Goal: Task Accomplishment & Management: Manage account settings

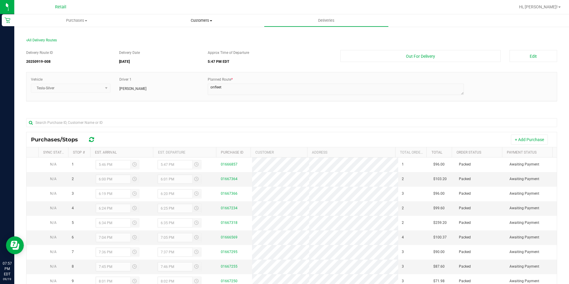
click at [205, 16] on uib-tab-heading "Customers All customers Add a new customer All physicians" at bounding box center [201, 21] width 124 height 12
click at [164, 35] on span "All customers" at bounding box center [160, 35] width 43 height 5
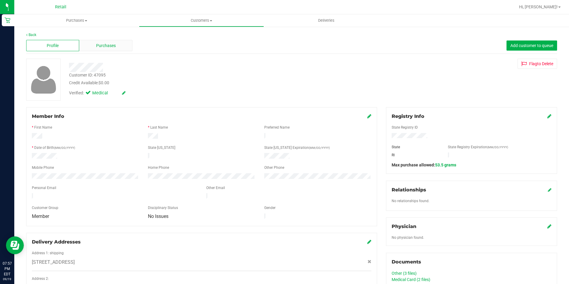
click at [108, 44] on span "Purchases" at bounding box center [106, 46] width 20 height 6
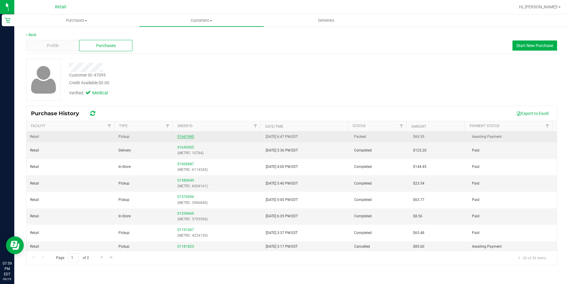
click at [183, 136] on link "01667490" at bounding box center [186, 137] width 17 height 4
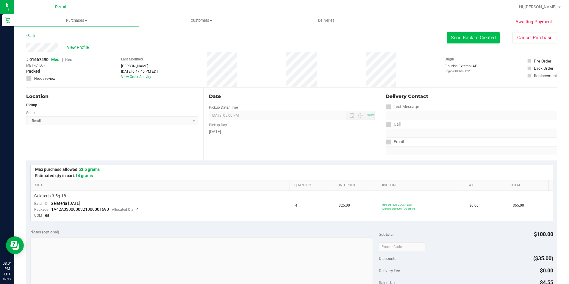
click at [480, 38] on button "Send Back to Created" at bounding box center [473, 37] width 53 height 11
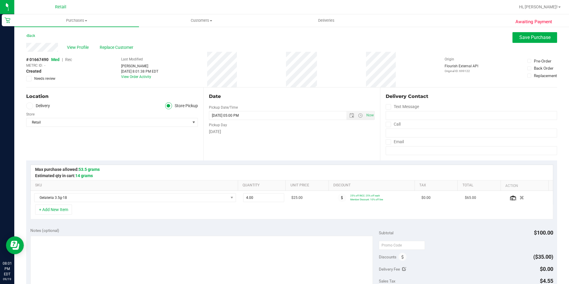
click at [28, 106] on icon at bounding box center [30, 106] width 4 height 0
click at [0, 0] on input "Delivery" at bounding box center [0, 0] width 0 height 0
click at [526, 37] on span "Save Purchase" at bounding box center [535, 38] width 31 height 6
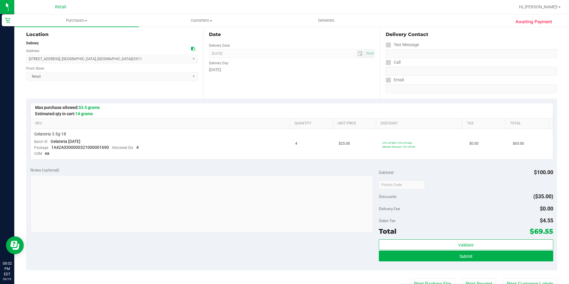
scroll to position [149, 0]
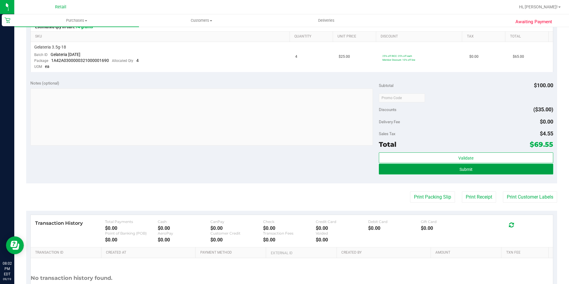
click at [477, 167] on button "Submit" at bounding box center [466, 169] width 175 height 11
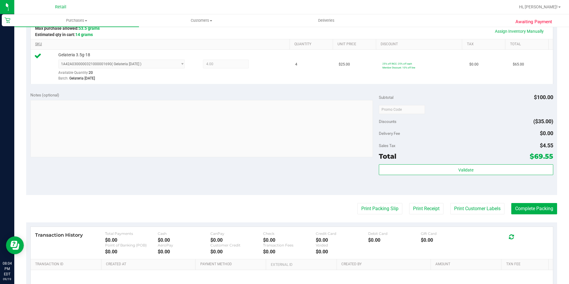
scroll to position [173, 0]
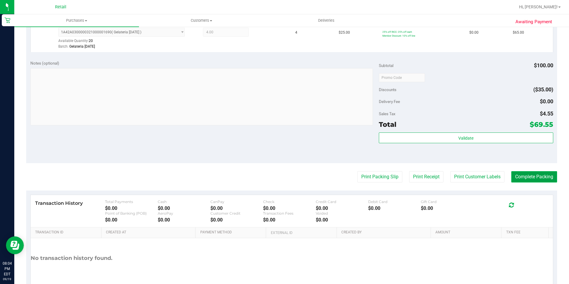
click at [515, 175] on button "Complete Packing" at bounding box center [535, 176] width 46 height 11
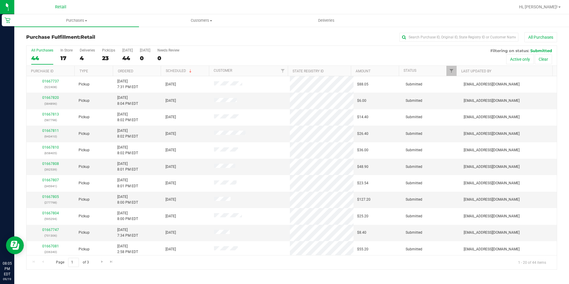
click at [116, 9] on div at bounding box center [311, 7] width 409 height 12
click at [325, 24] on uib-tab-heading "Deliveries" at bounding box center [326, 21] width 124 height 12
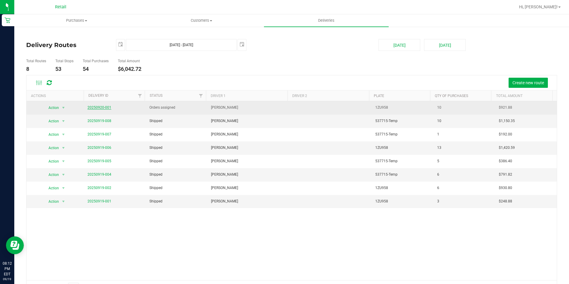
click at [94, 108] on link "20250920-001" at bounding box center [100, 107] width 24 height 4
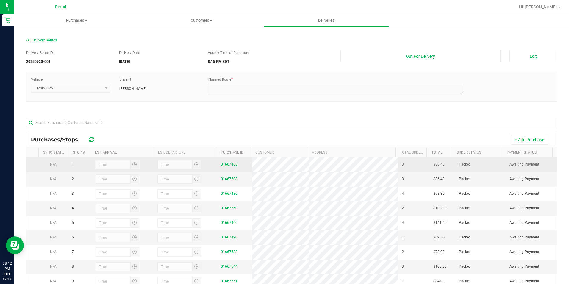
click at [230, 166] on link "01667468" at bounding box center [229, 164] width 17 height 4
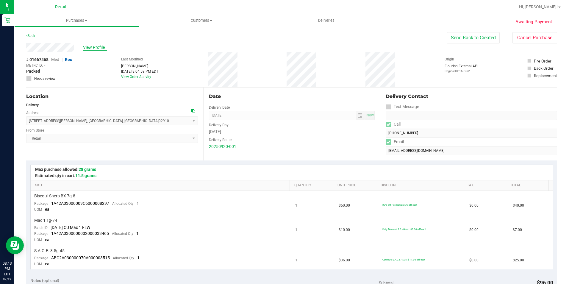
click at [92, 47] on span "View Profile" at bounding box center [95, 47] width 24 height 6
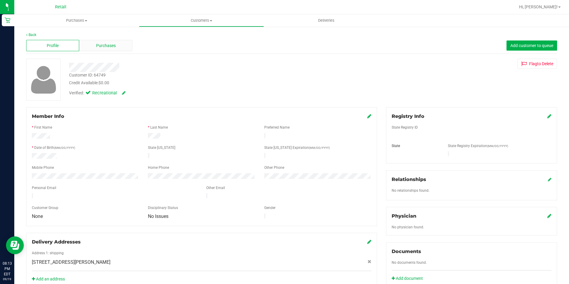
click at [112, 46] on span "Purchases" at bounding box center [106, 46] width 20 height 6
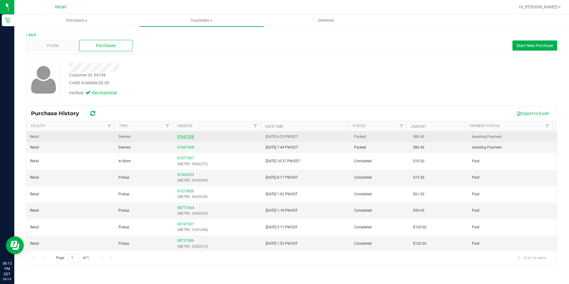
click at [191, 137] on link "01667508" at bounding box center [186, 137] width 17 height 4
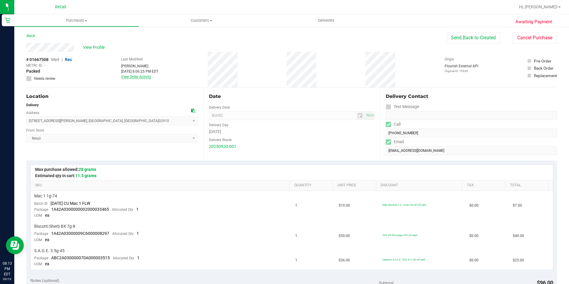
click at [139, 75] on link "View Order Activity" at bounding box center [136, 77] width 30 height 4
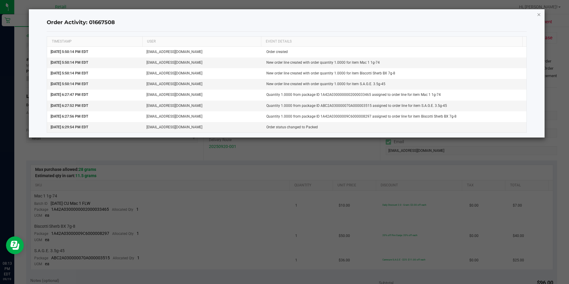
click at [540, 14] on icon "button" at bounding box center [539, 14] width 4 height 7
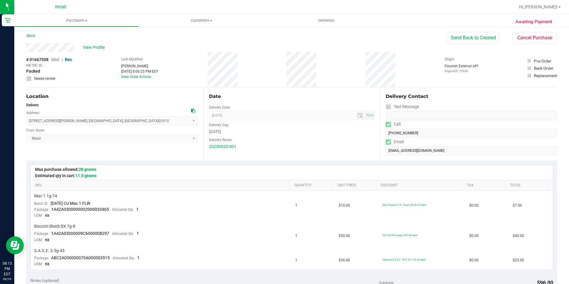
click at [420, 60] on div "# 01667508 Med | Rec METRC ID: - Packed Needs review Last Modified [PERSON_NAME…" at bounding box center [291, 69] width 531 height 35
click at [513, 43] on button "Cancel Purchase" at bounding box center [535, 37] width 45 height 11
click at [329, 21] on span "Deliveries" at bounding box center [326, 20] width 32 height 5
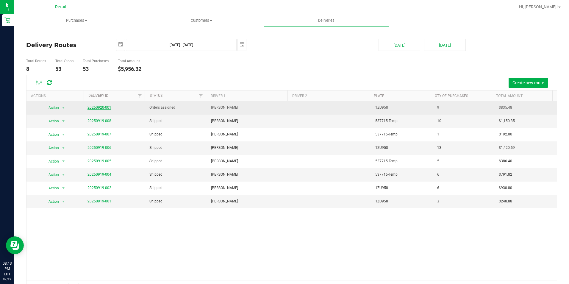
click at [94, 108] on link "20250920-001" at bounding box center [100, 107] width 24 height 4
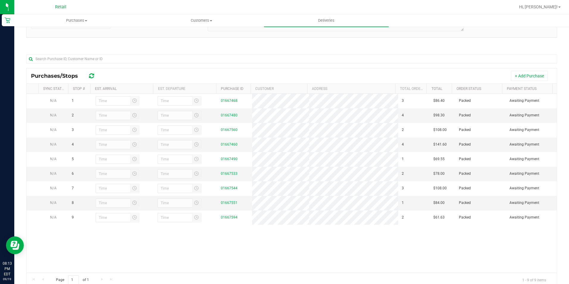
scroll to position [53, 0]
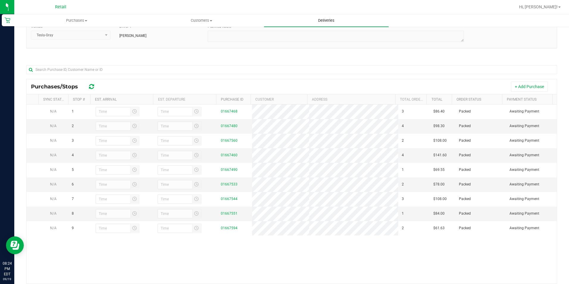
click at [323, 21] on span "Deliveries" at bounding box center [326, 20] width 32 height 5
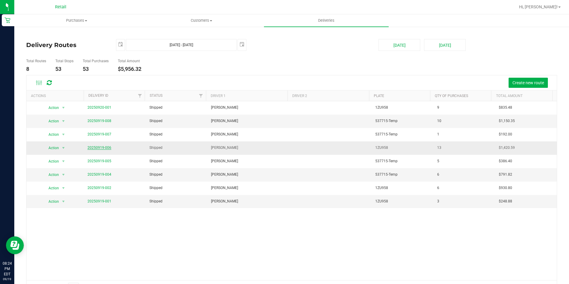
click at [101, 149] on link "20250919-006" at bounding box center [100, 148] width 24 height 4
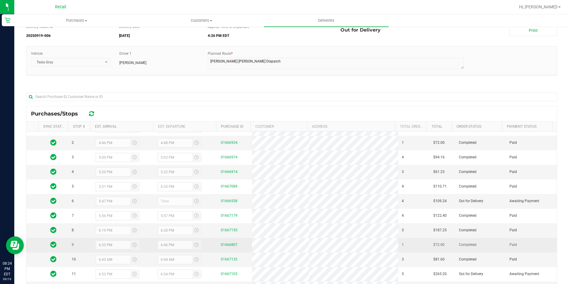
scroll to position [60, 0]
